Goal: Task Accomplishment & Management: Complete application form

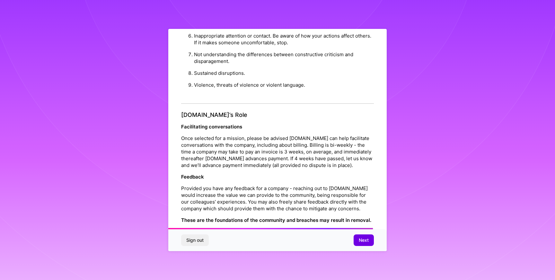
scroll to position [661, 0]
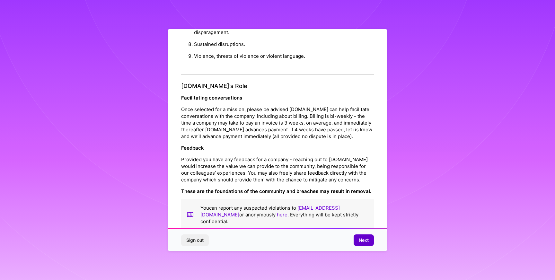
click at [363, 240] on span "Next" at bounding box center [364, 240] width 10 height 6
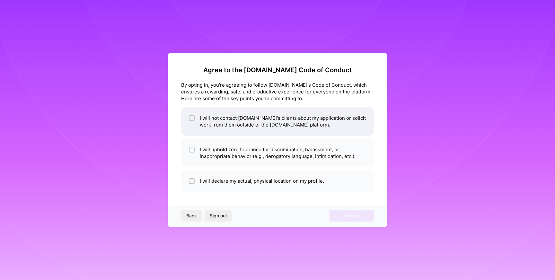
click at [192, 124] on span at bounding box center [192, 121] width 6 height 13
checkbox input "true"
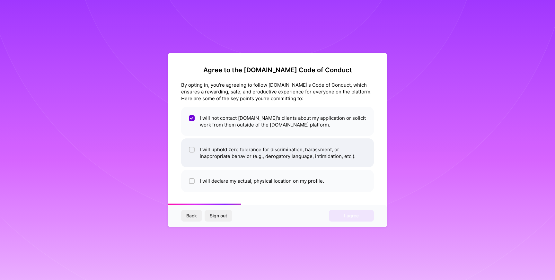
click at [189, 144] on li "I will uphold zero tolerance for discrimination, harassment, or inappropriate b…" at bounding box center [277, 152] width 193 height 29
checkbox input "true"
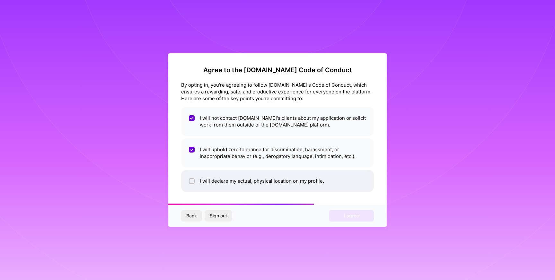
click at [193, 176] on li "I will declare my actual, physical location on my profile." at bounding box center [277, 181] width 193 height 22
checkbox input "true"
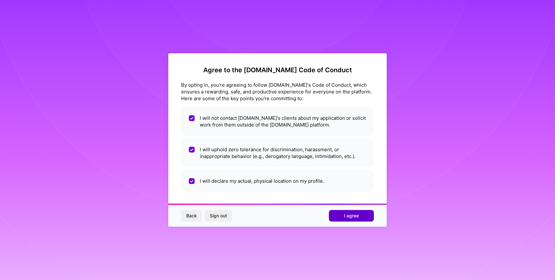
click at [341, 216] on button "I agree" at bounding box center [351, 216] width 45 height 12
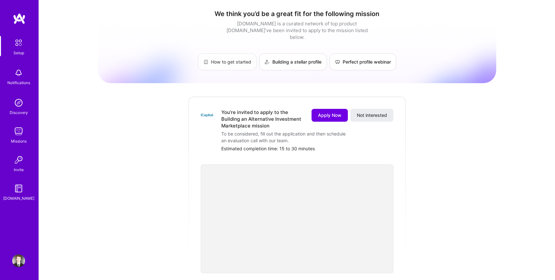
click at [225, 56] on link "How to get started" at bounding box center [227, 61] width 59 height 17
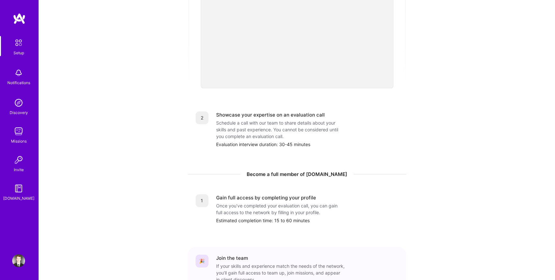
scroll to position [188, 0]
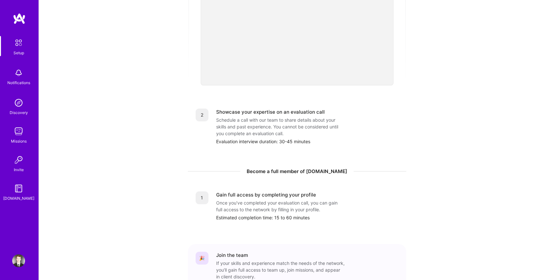
click at [18, 134] on img at bounding box center [18, 131] width 13 height 13
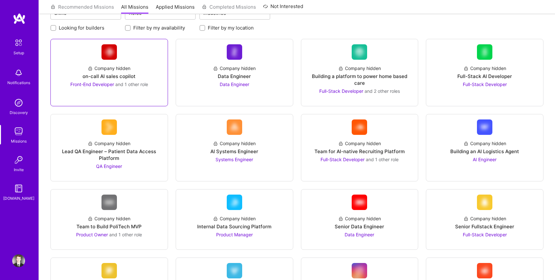
scroll to position [64, 0]
